Goal: Information Seeking & Learning: Compare options

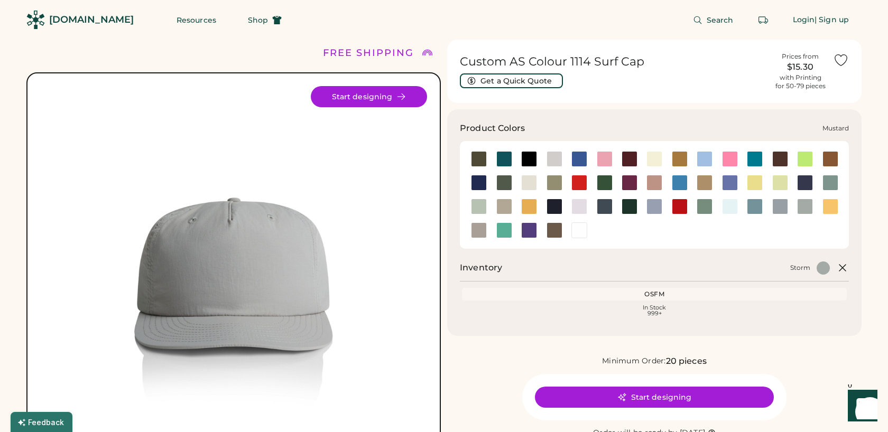
click at [528, 204] on div at bounding box center [529, 207] width 16 height 16
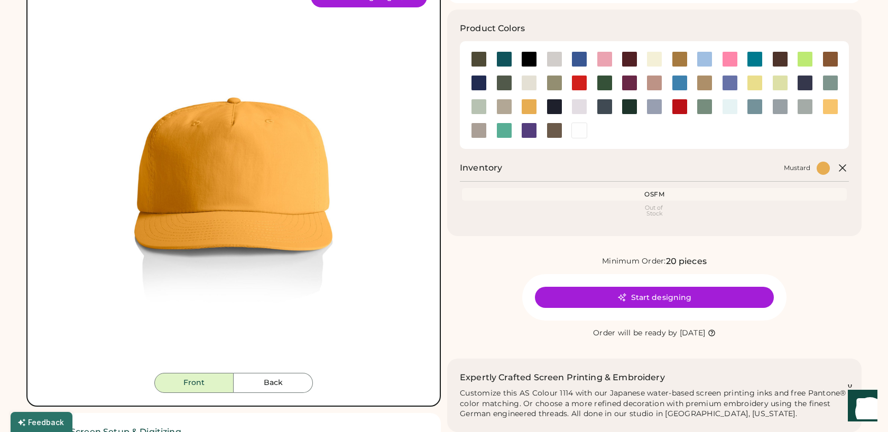
scroll to position [94, 0]
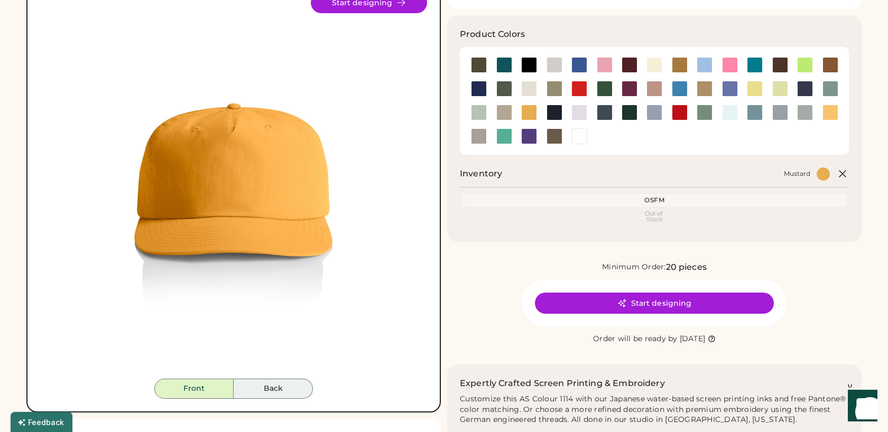
click at [276, 392] on button "Back" at bounding box center [273, 389] width 79 height 20
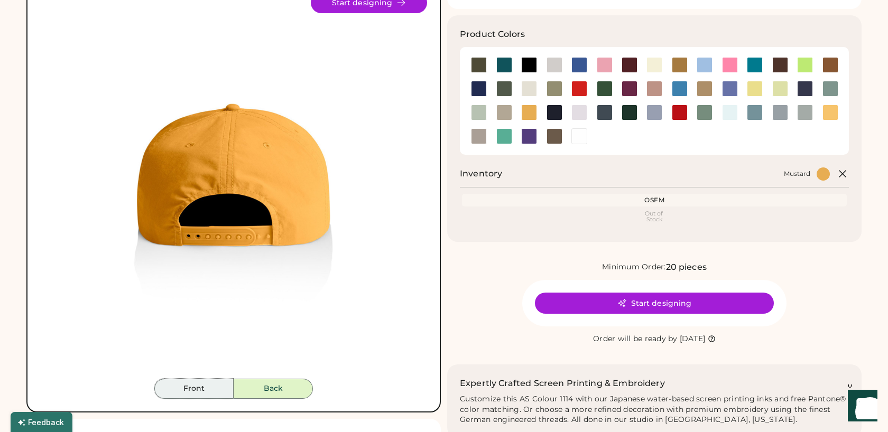
click at [202, 392] on button "Front" at bounding box center [193, 389] width 79 height 20
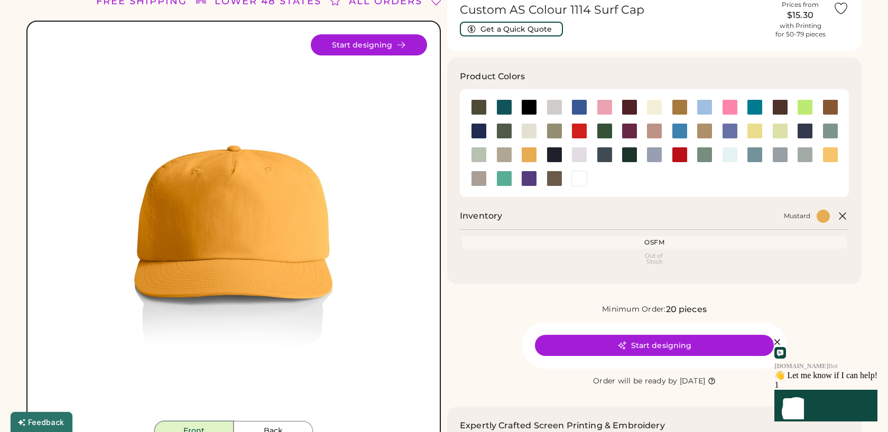
scroll to position [51, 0]
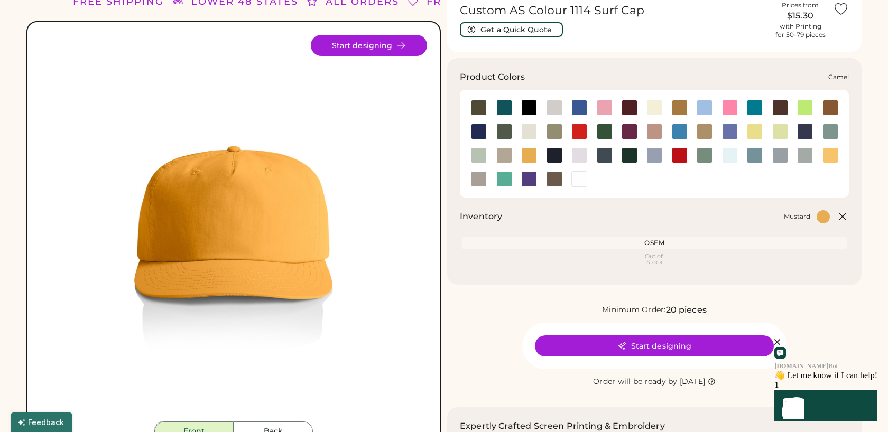
click at [681, 108] on div at bounding box center [679, 108] width 16 height 16
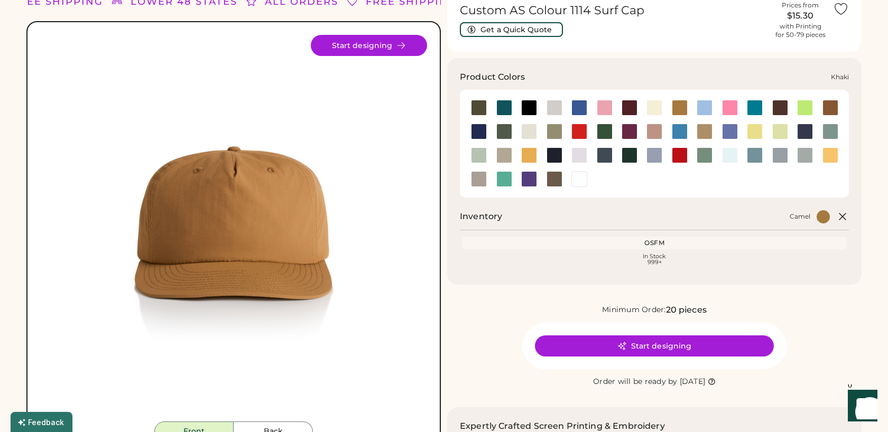
click at [700, 131] on div at bounding box center [704, 132] width 16 height 16
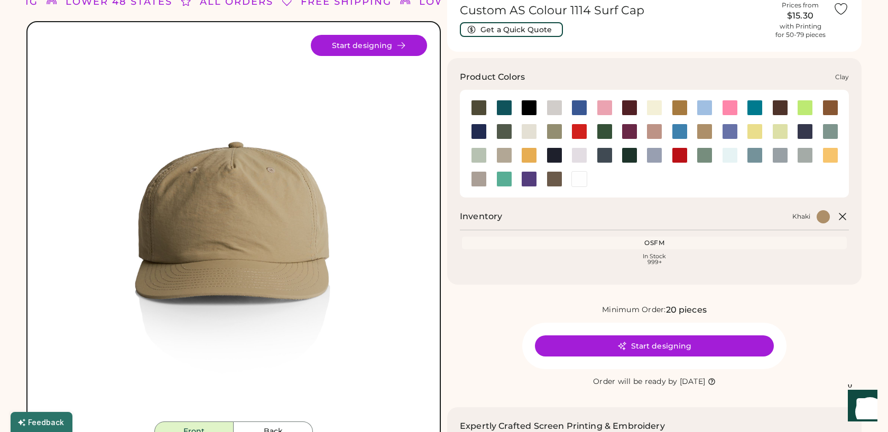
click at [826, 106] on div at bounding box center [830, 108] width 16 height 16
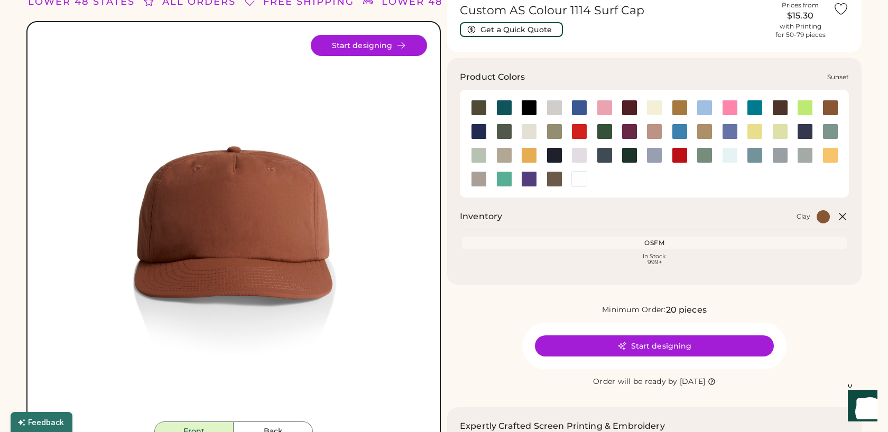
click at [832, 152] on div at bounding box center [830, 155] width 16 height 16
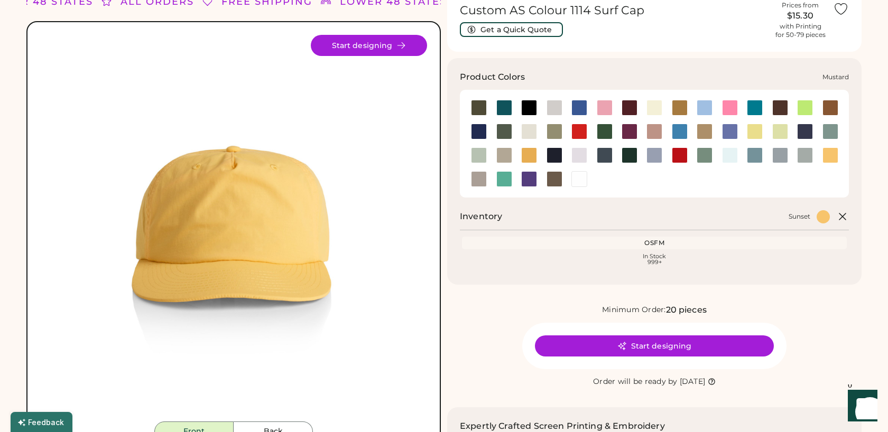
click at [530, 155] on div at bounding box center [529, 155] width 16 height 16
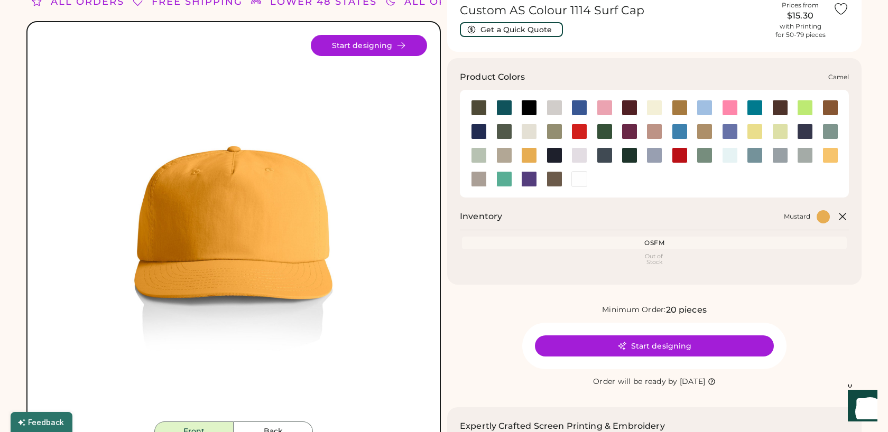
click at [678, 102] on div at bounding box center [679, 108] width 16 height 16
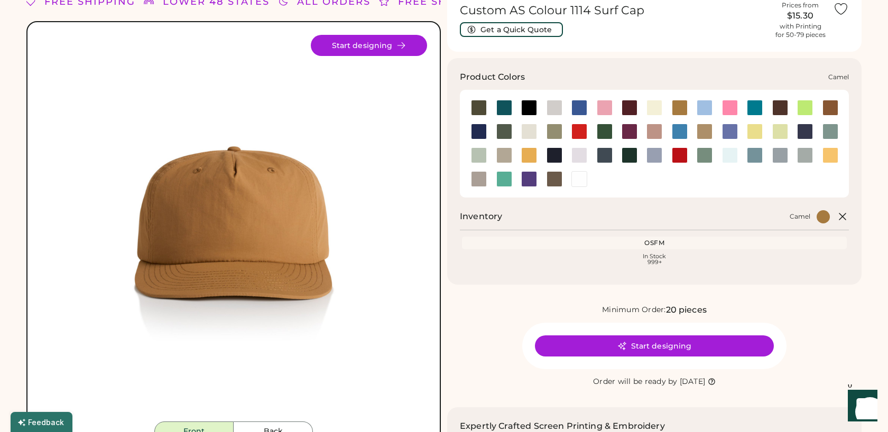
scroll to position [26, 0]
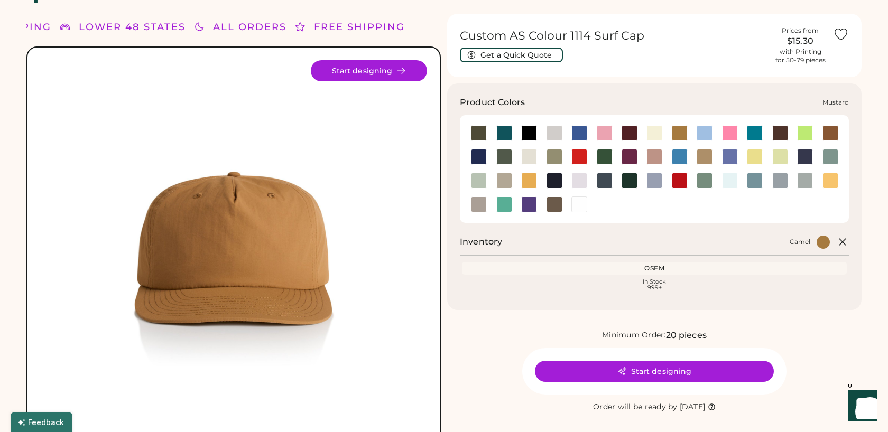
click at [530, 175] on div at bounding box center [529, 181] width 16 height 16
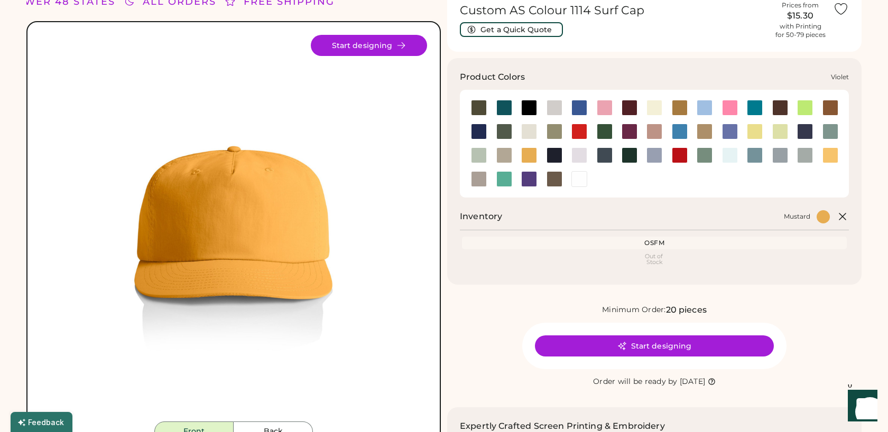
scroll to position [29, 0]
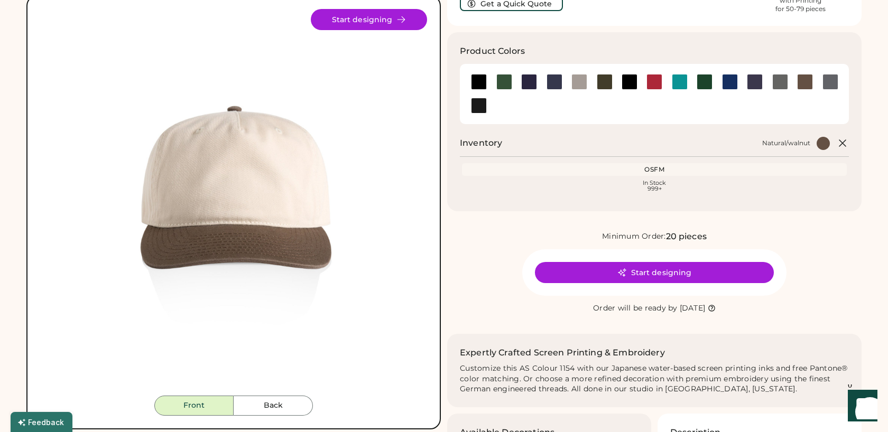
scroll to position [94, 0]
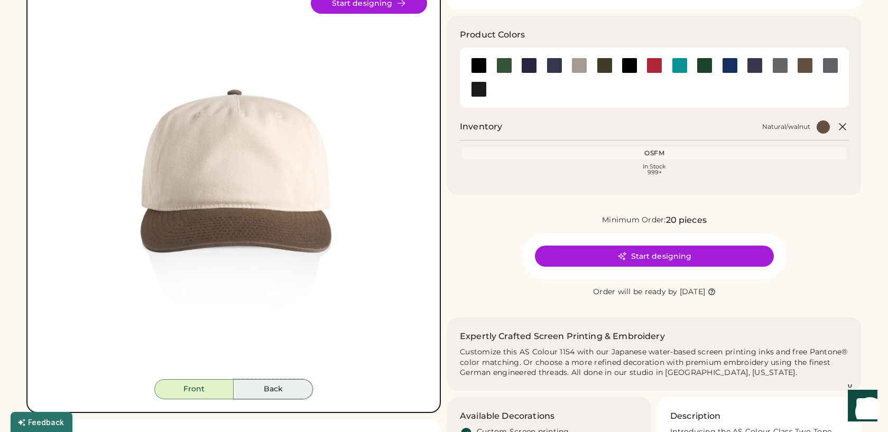
click at [279, 388] on button "Back" at bounding box center [273, 389] width 79 height 20
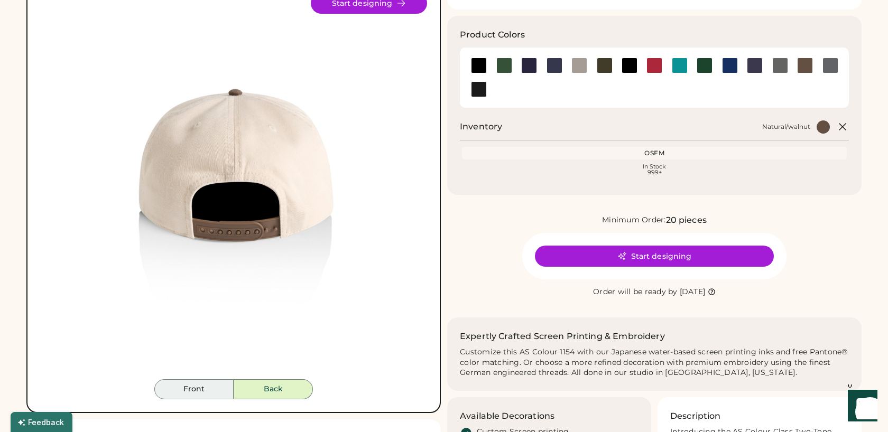
click at [202, 389] on button "Front" at bounding box center [193, 389] width 79 height 20
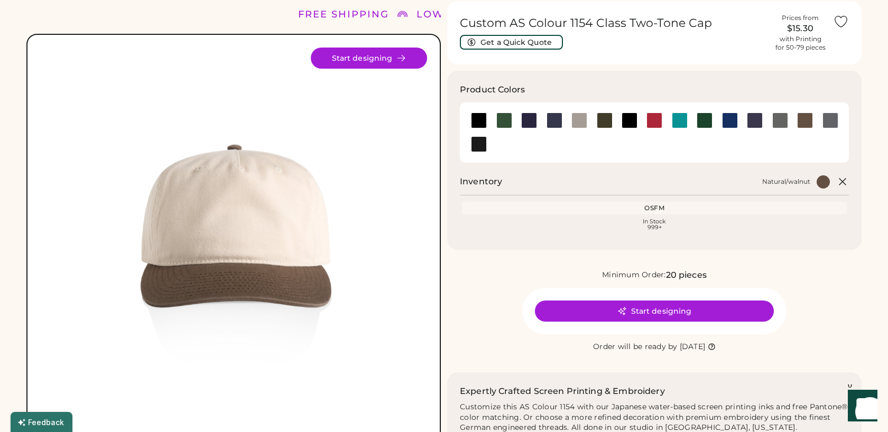
scroll to position [36, 0]
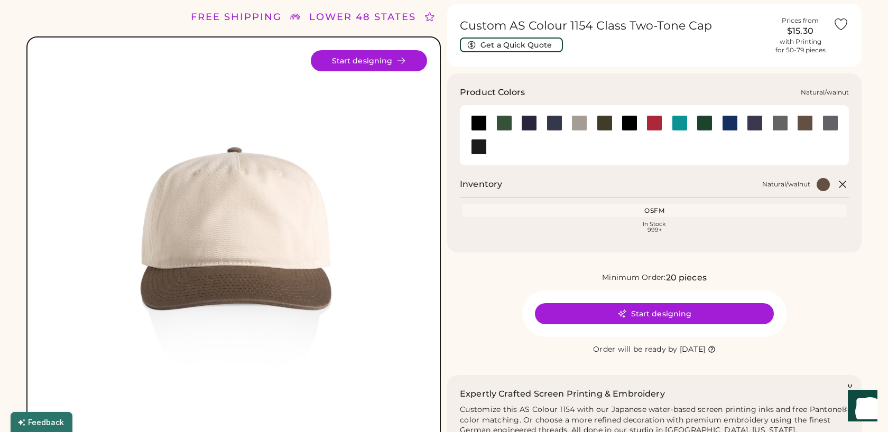
click at [806, 127] on div at bounding box center [805, 123] width 16 height 16
click at [732, 118] on div at bounding box center [730, 123] width 16 height 16
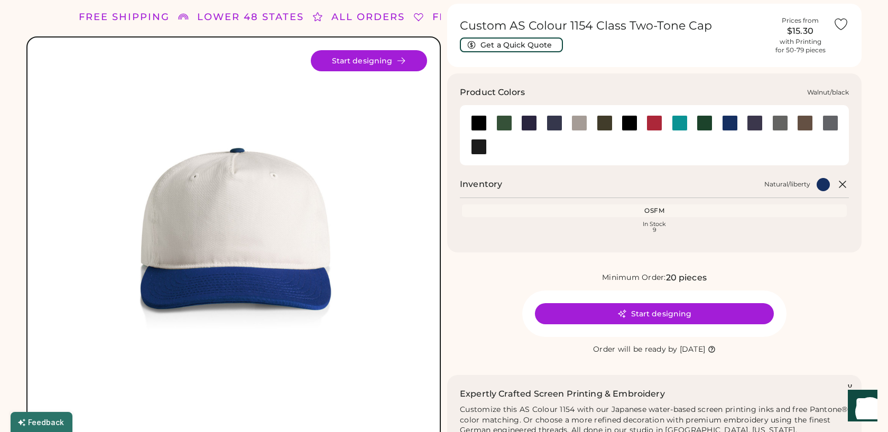
click at [479, 150] on div at bounding box center [479, 147] width 16 height 16
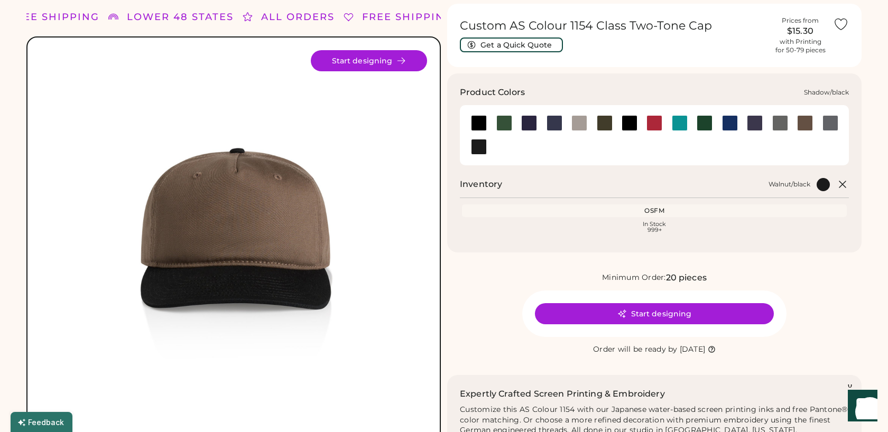
click at [827, 121] on div at bounding box center [830, 123] width 16 height 16
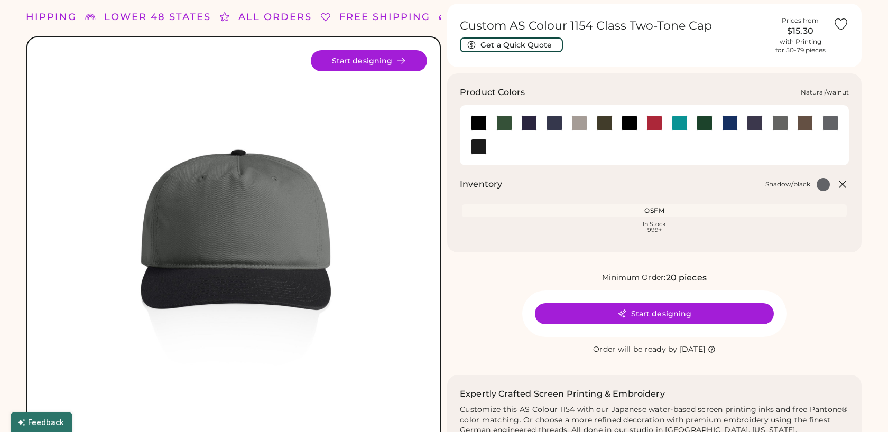
click at [804, 118] on div at bounding box center [805, 123] width 16 height 16
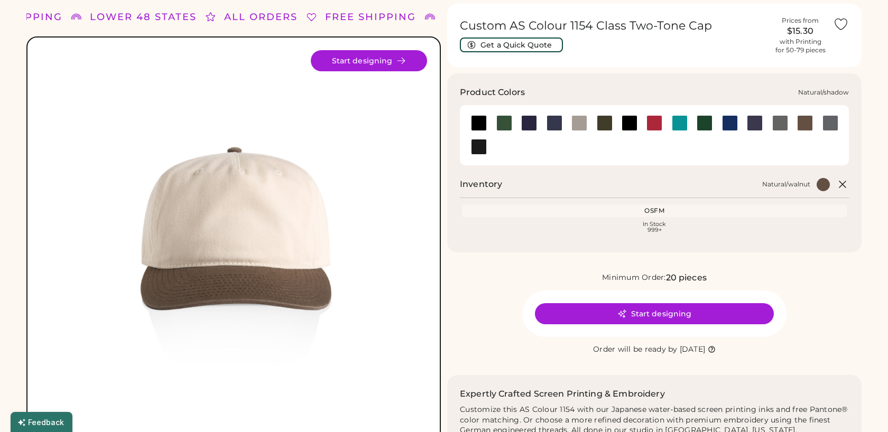
click at [776, 124] on div at bounding box center [780, 123] width 16 height 16
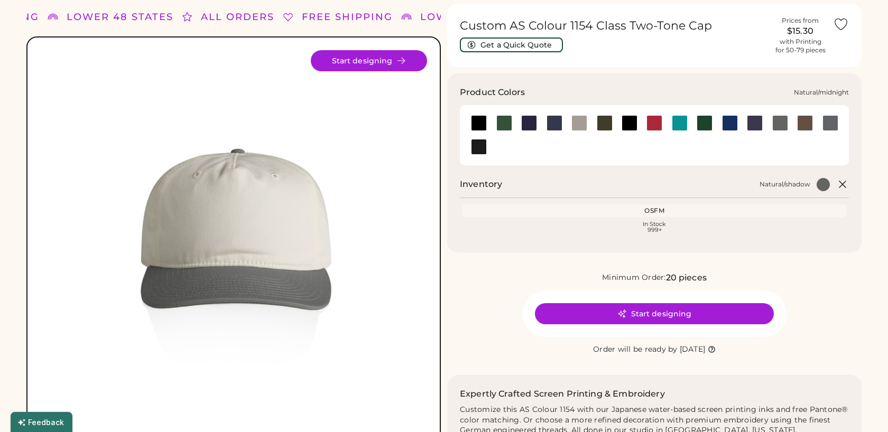
click at [748, 123] on div at bounding box center [755, 123] width 16 height 16
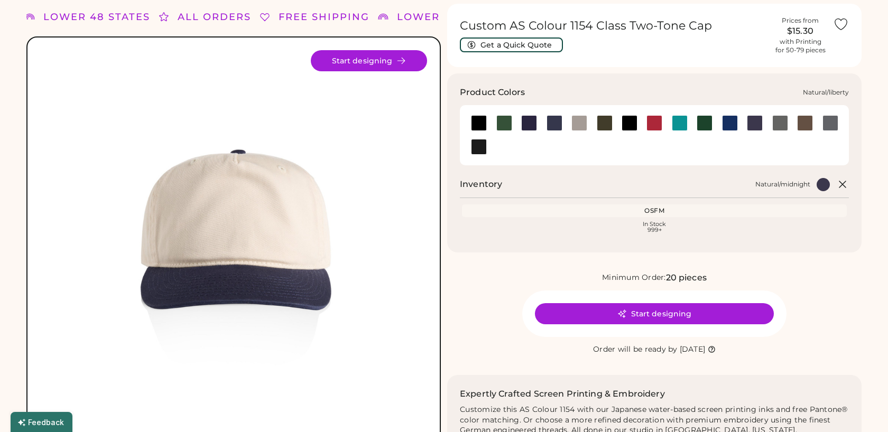
click at [720, 122] on div at bounding box center [729, 123] width 25 height 16
click at [723, 122] on div at bounding box center [730, 123] width 16 height 16
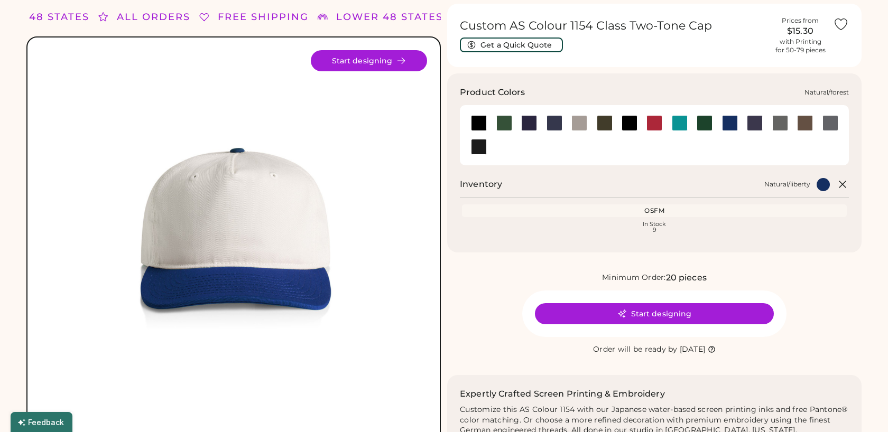
click at [701, 120] on div at bounding box center [704, 123] width 16 height 16
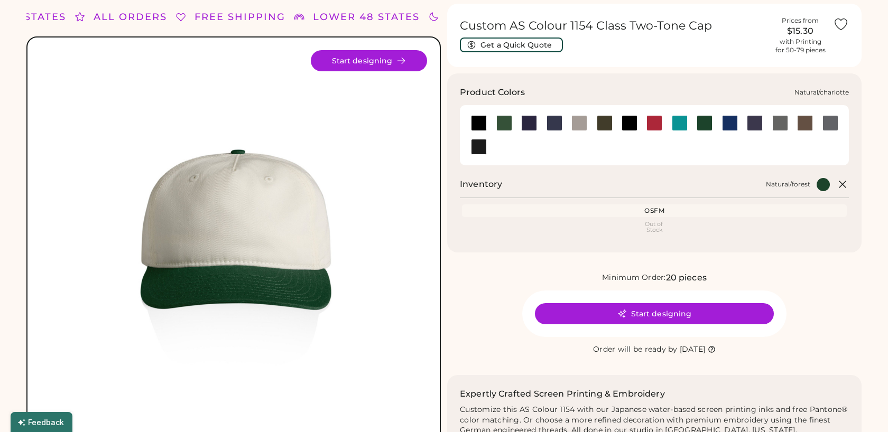
click at [678, 120] on div at bounding box center [679, 123] width 16 height 16
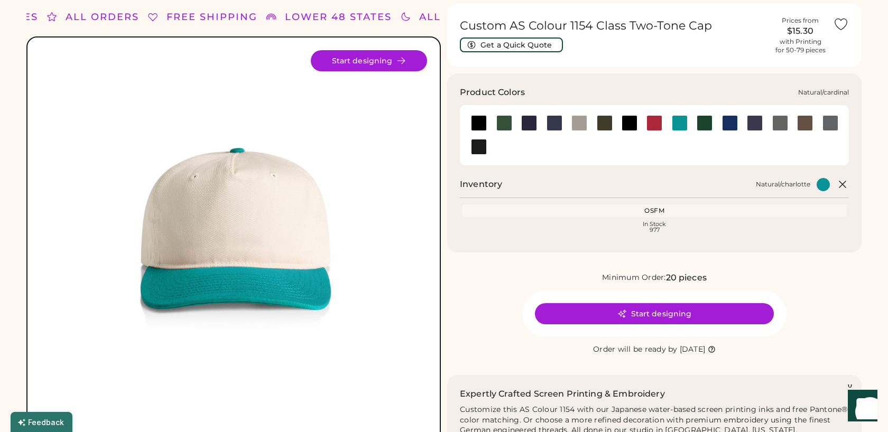
click at [649, 121] on div at bounding box center [654, 123] width 16 height 16
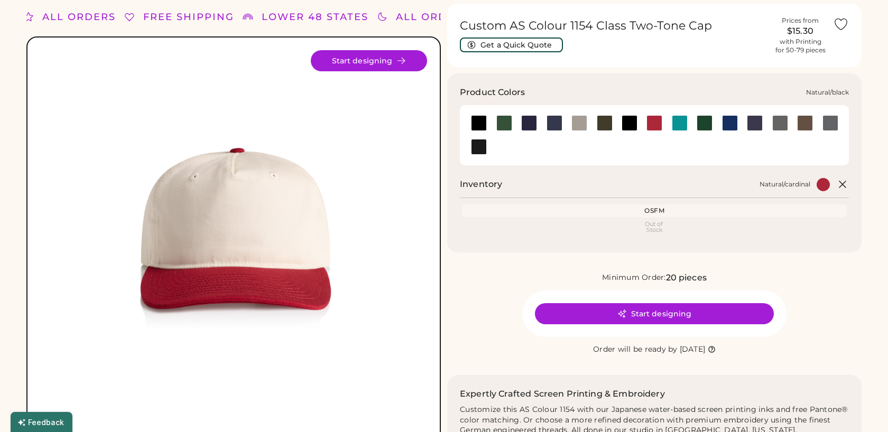
click at [631, 120] on div at bounding box center [629, 123] width 16 height 16
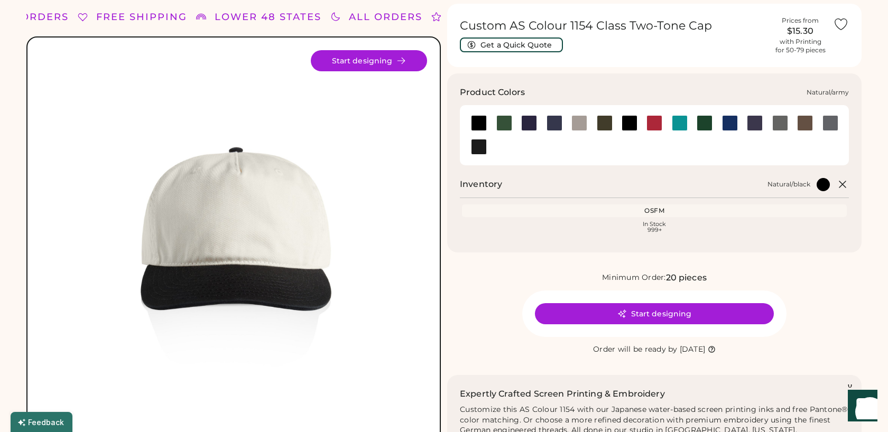
click at [609, 119] on div at bounding box center [604, 123] width 16 height 16
